Goal: Task Accomplishment & Management: Manage account settings

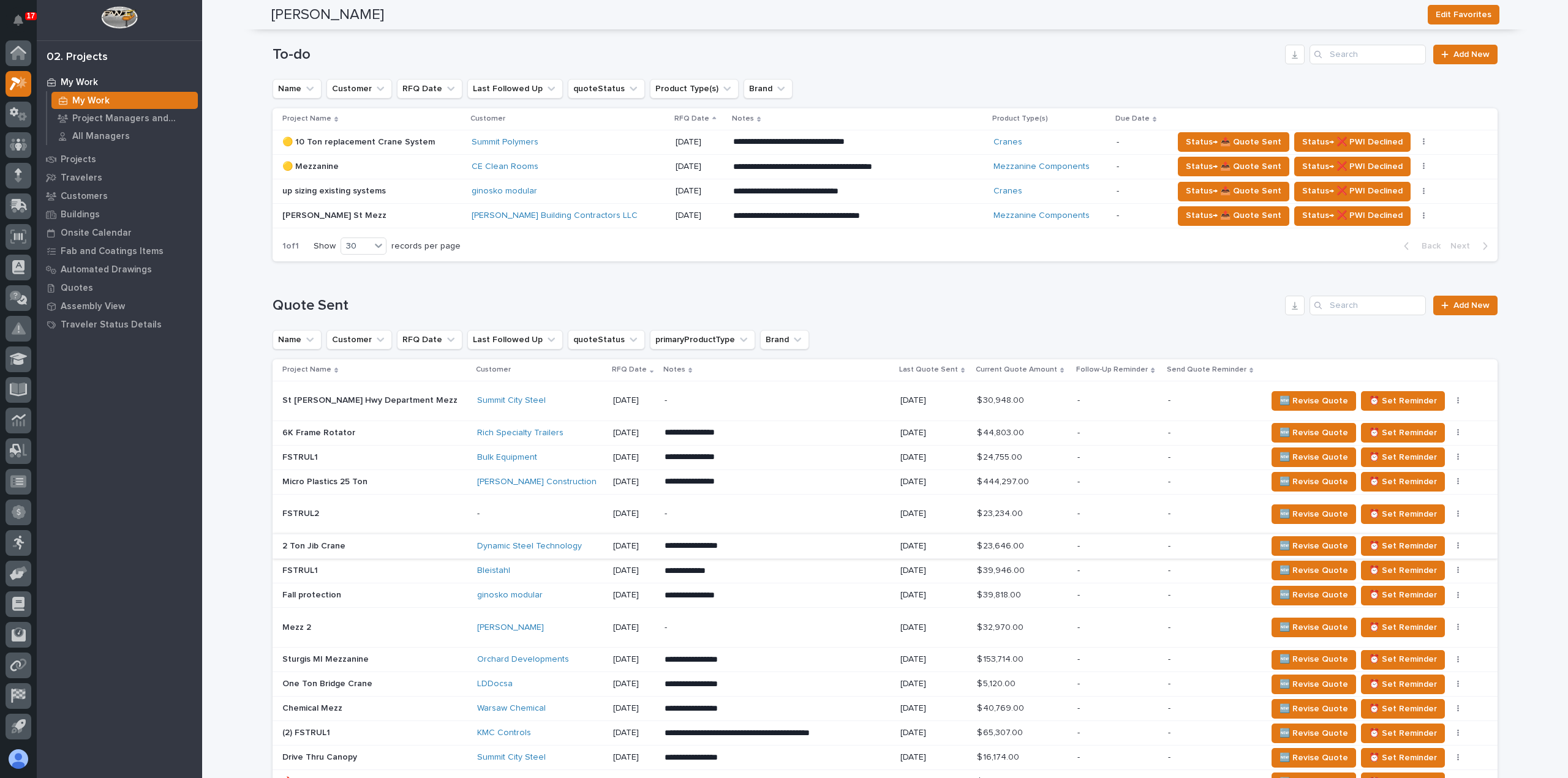
scroll to position [245, 0]
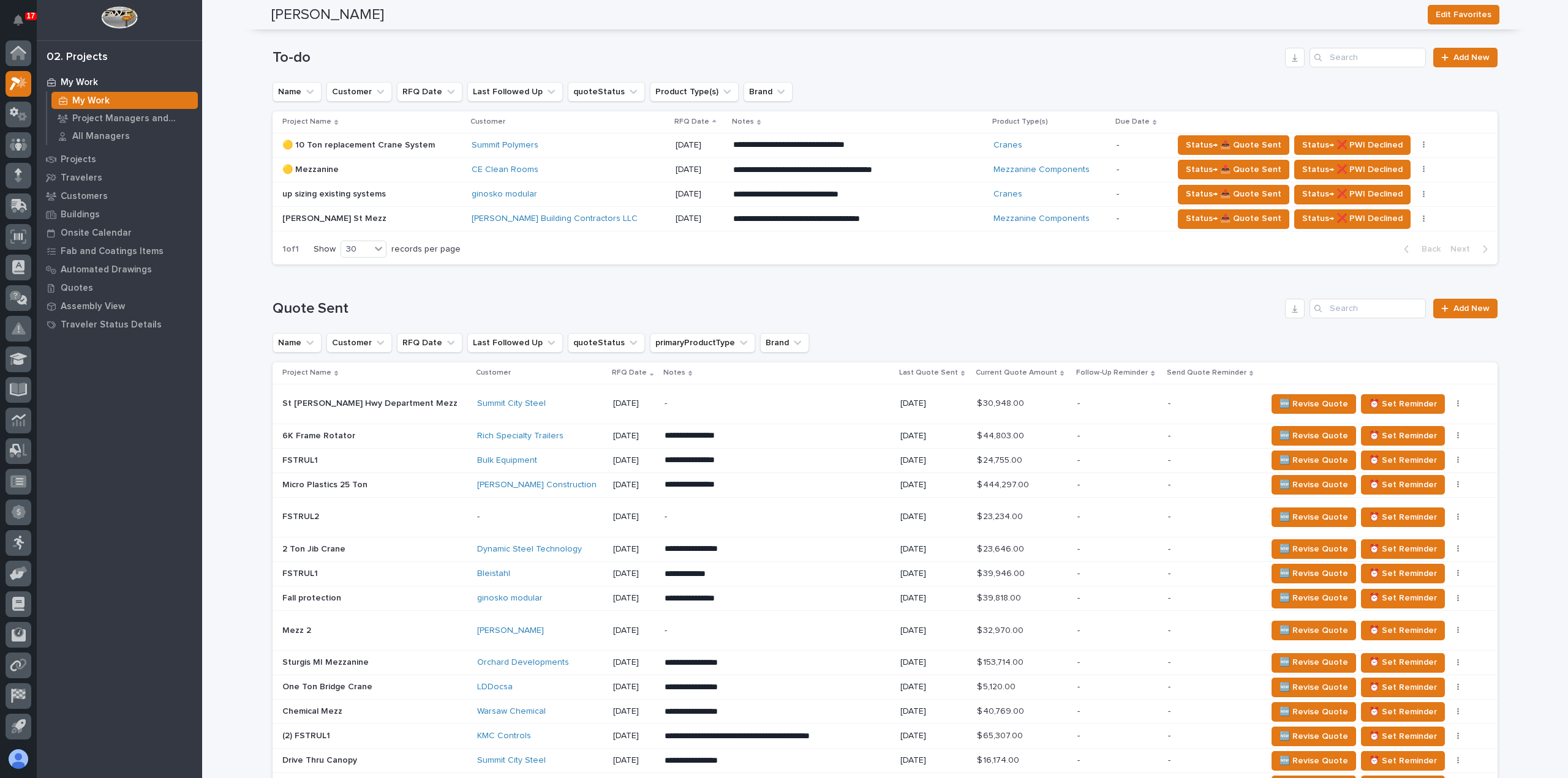
click at [402, 195] on p at bounding box center [372, 194] width 180 height 10
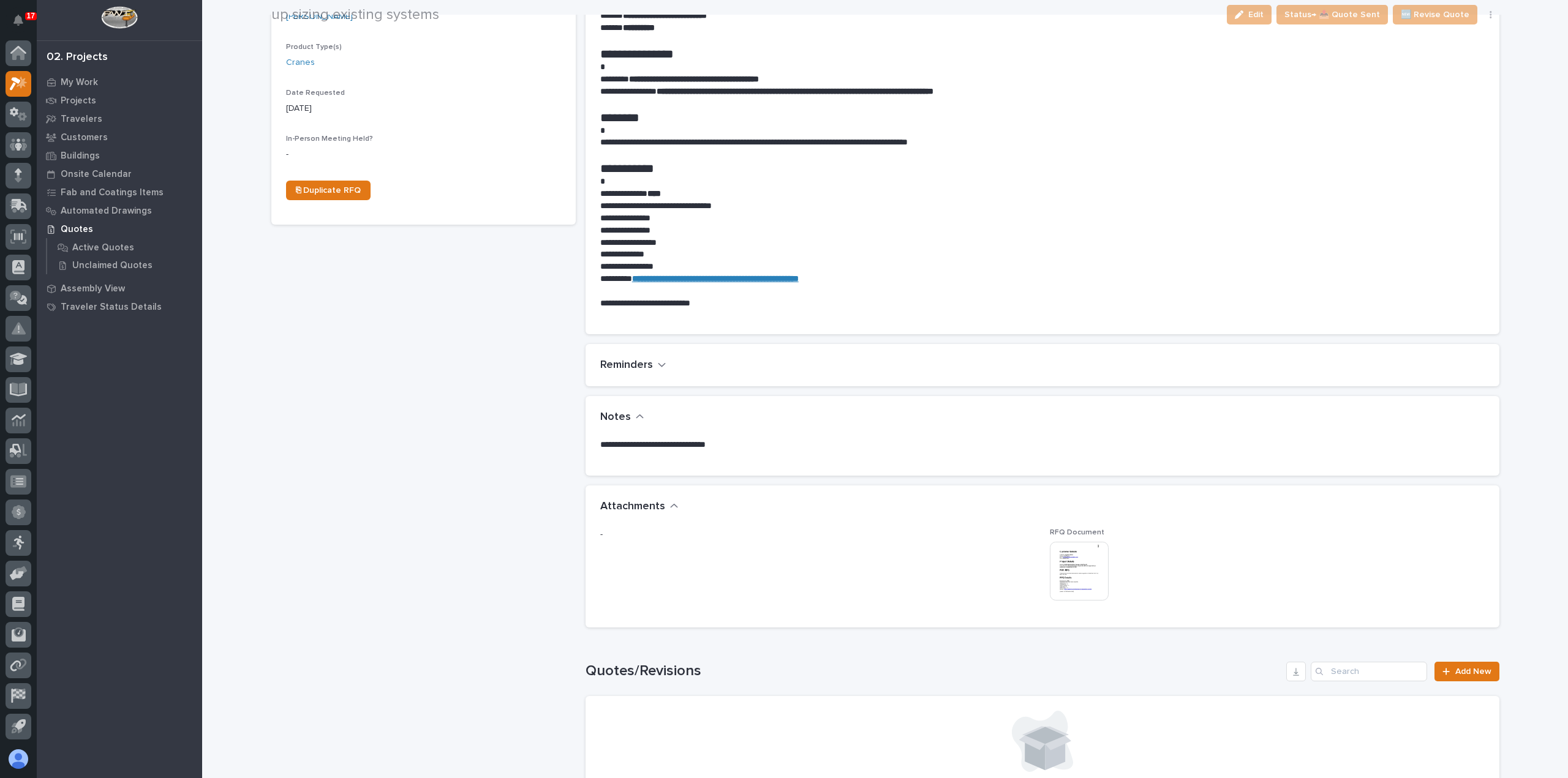
scroll to position [428, 0]
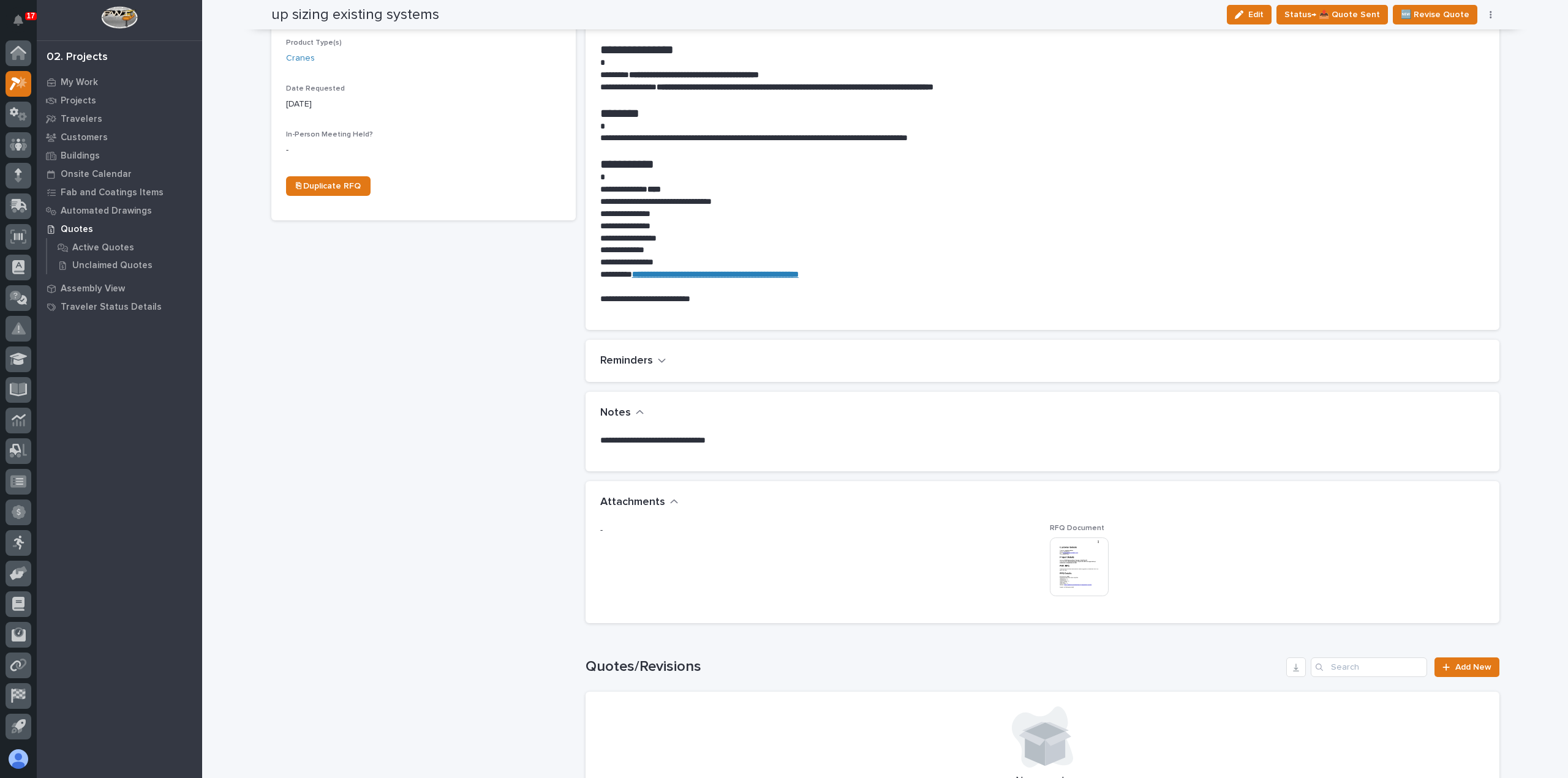
click at [1068, 567] on img at bounding box center [1078, 567] width 59 height 59
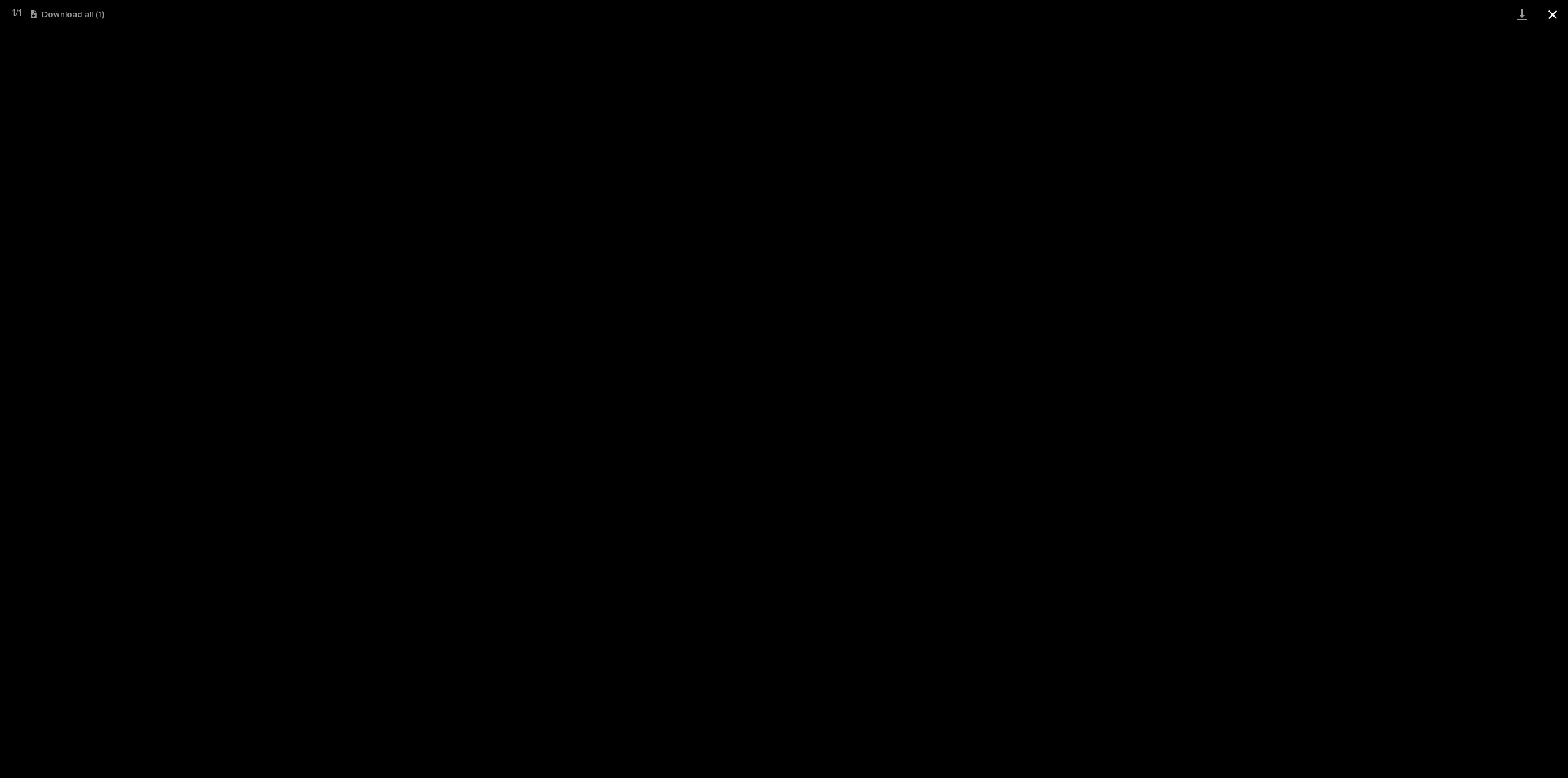
click at [1549, 20] on button "Close gallery" at bounding box center [1553, 14] width 31 height 29
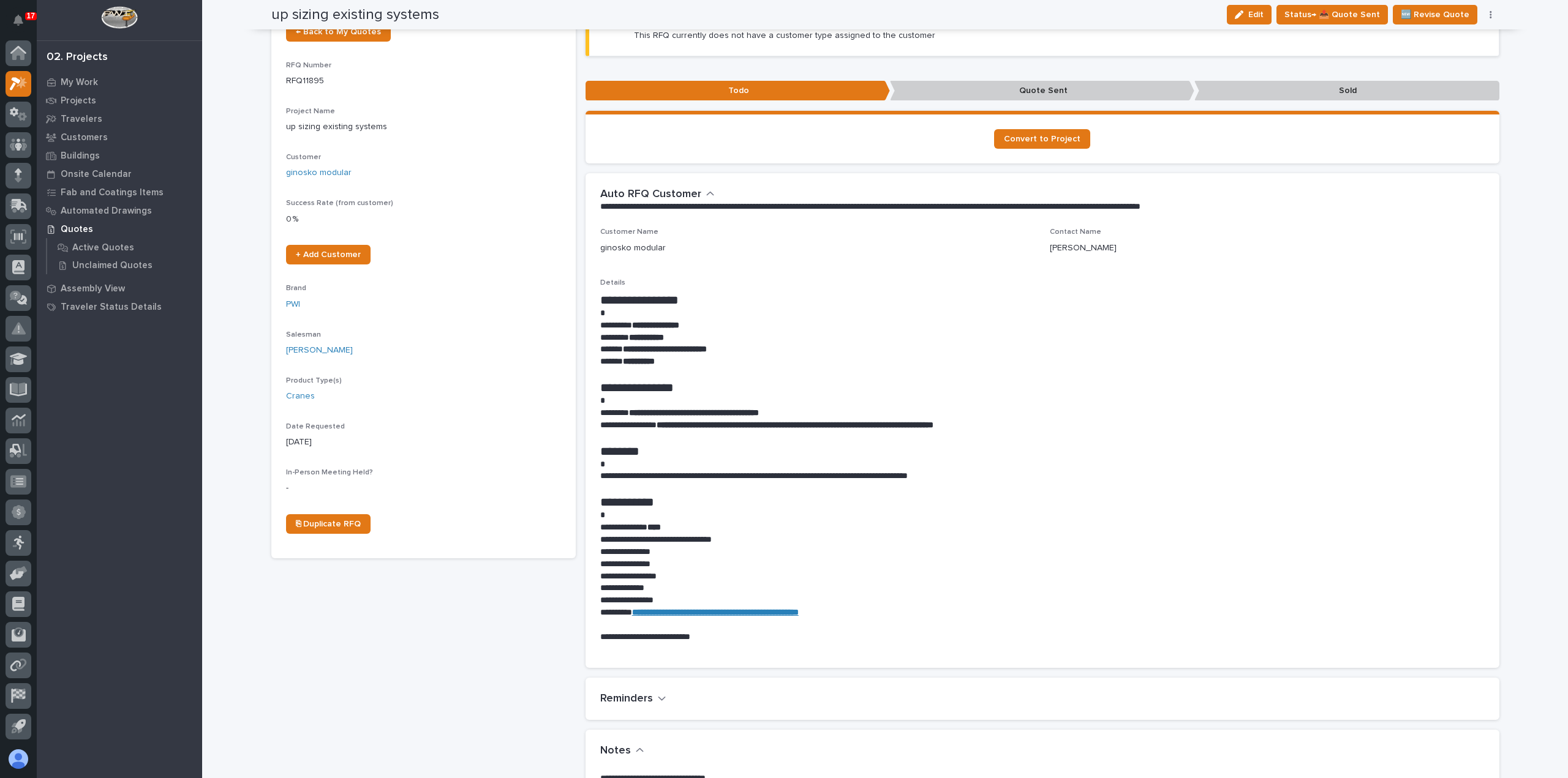
scroll to position [0, 0]
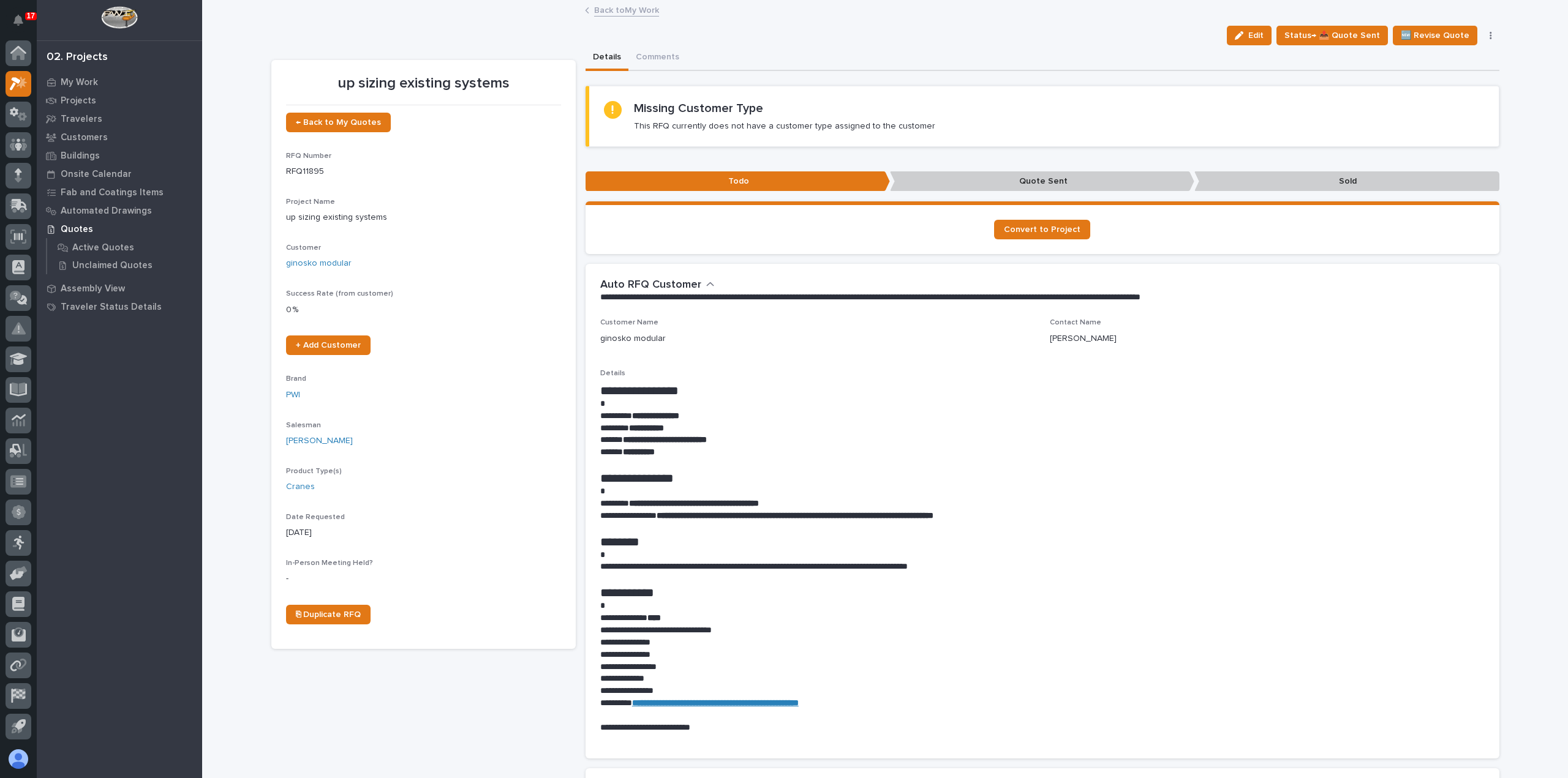
click at [611, 10] on link "Back to My Work" at bounding box center [626, 10] width 65 height 14
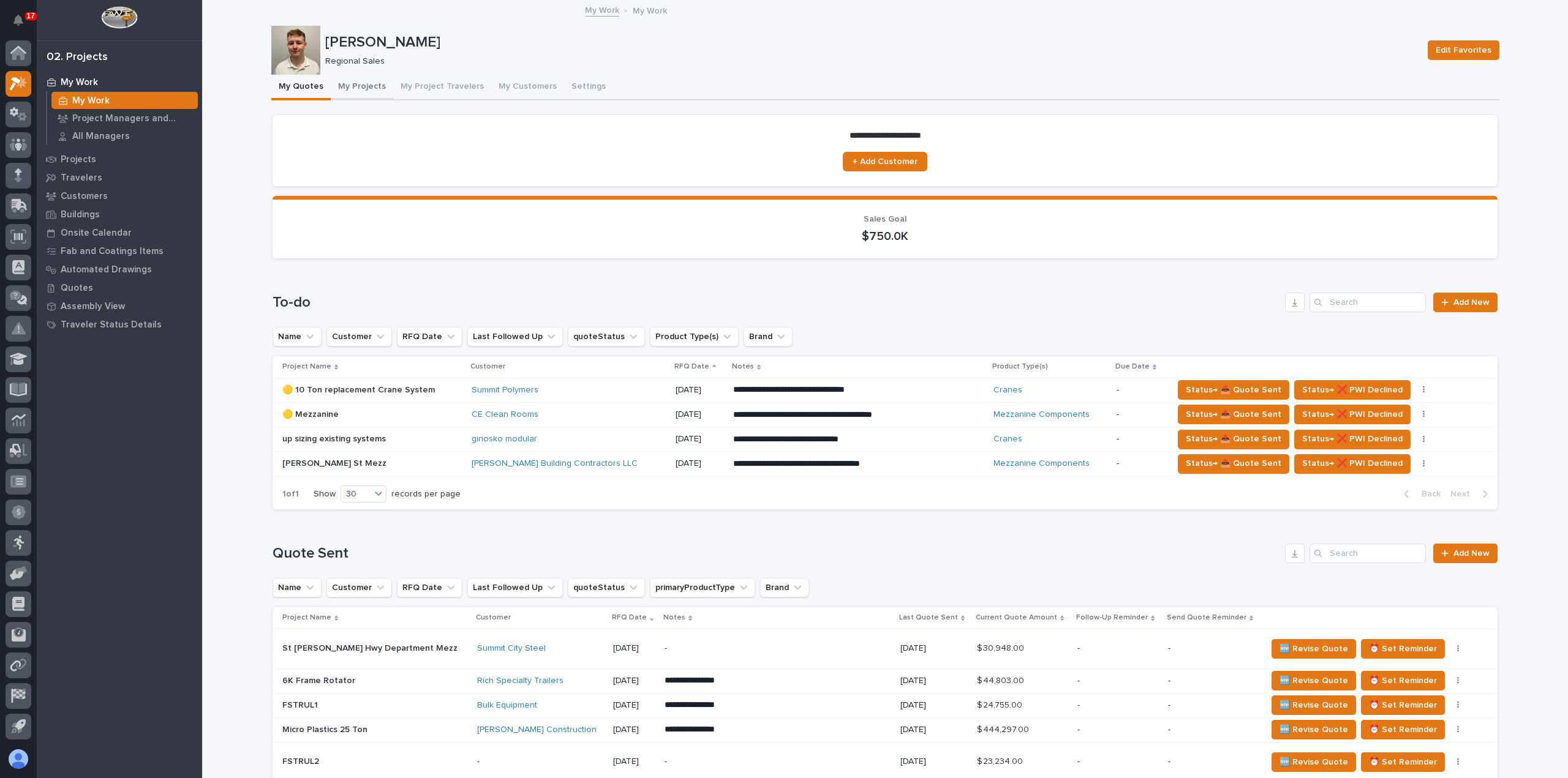
click at [354, 84] on button "My Projects" at bounding box center [361, 88] width 62 height 26
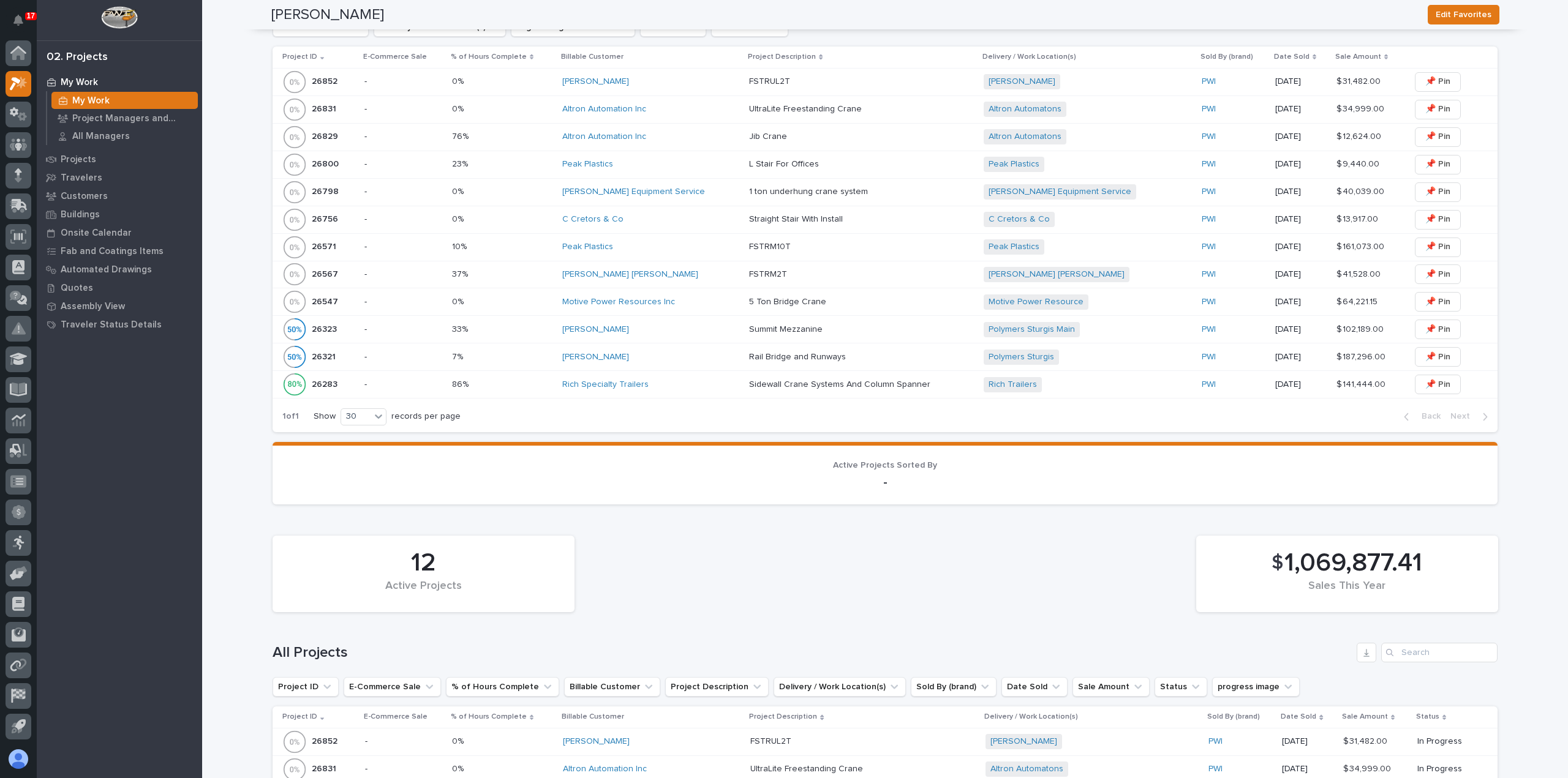
scroll to position [367, 0]
